Goal: Task Accomplishment & Management: Use online tool/utility

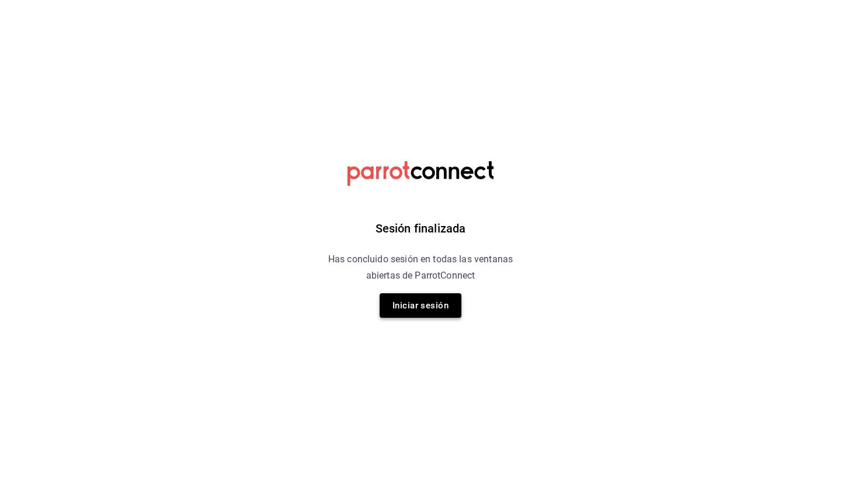
click at [412, 304] on button "Iniciar sesión" at bounding box center [421, 305] width 82 height 25
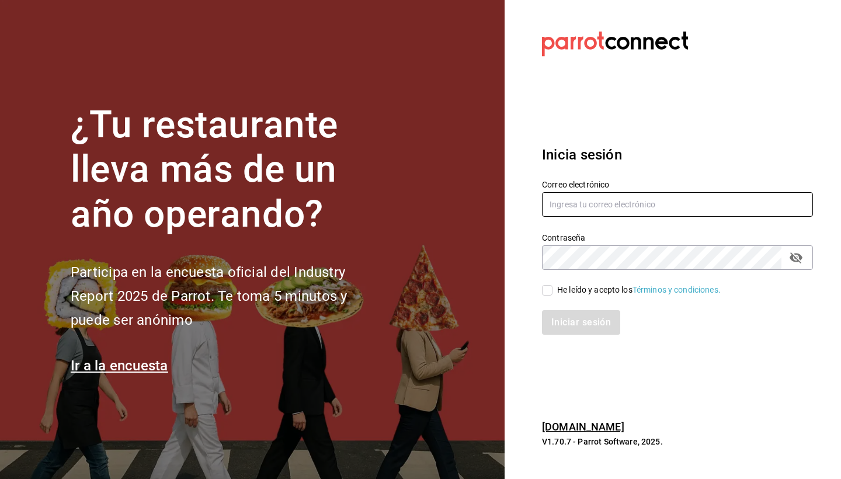
type input "[PERSON_NAME][EMAIL_ADDRESS][DOMAIN_NAME]"
click at [557, 287] on span "He leído y acepto los Términos y condiciones." at bounding box center [636, 290] width 168 height 12
click at [552, 287] on input "He leído y acepto los Términos y condiciones." at bounding box center [547, 290] width 11 height 11
checkbox input "true"
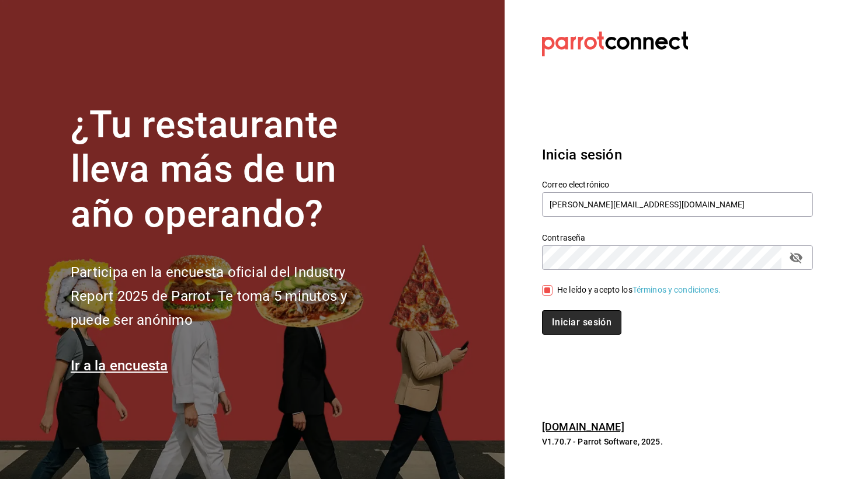
click at [562, 326] on button "Iniciar sesión" at bounding box center [581, 322] width 79 height 25
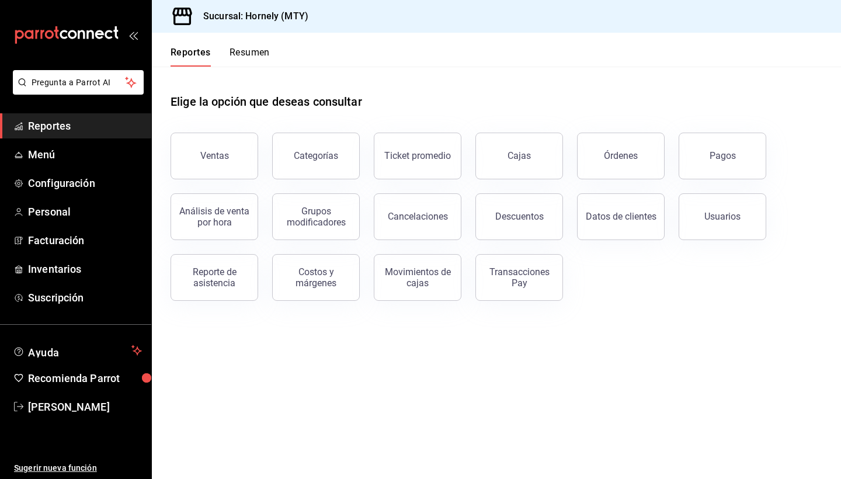
click at [226, 130] on div "Ventas" at bounding box center [207, 149] width 102 height 61
click at [242, 150] on button "Ventas" at bounding box center [214, 156] width 88 height 47
